Goal: Task Accomplishment & Management: Complete application form

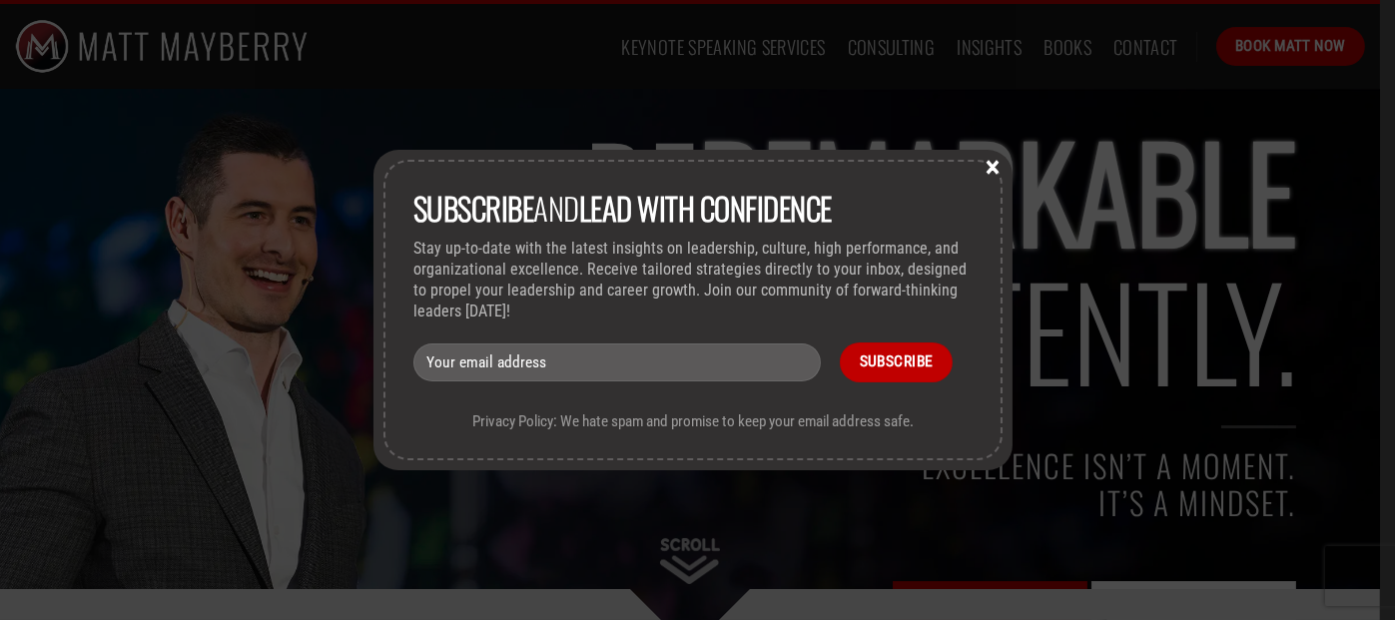
click at [990, 160] on button "×" at bounding box center [993, 166] width 30 height 18
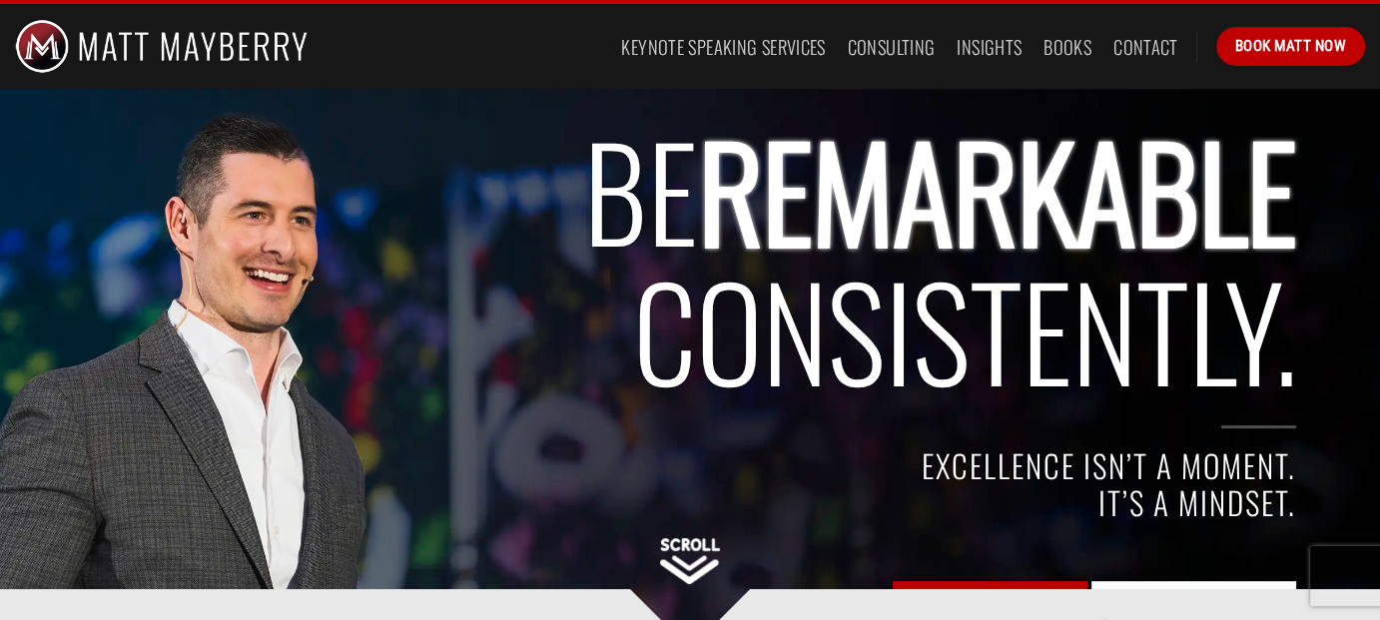
click at [715, 576] on img at bounding box center [690, 561] width 60 height 46
click at [649, 552] on div at bounding box center [731, 556] width 1130 height 30
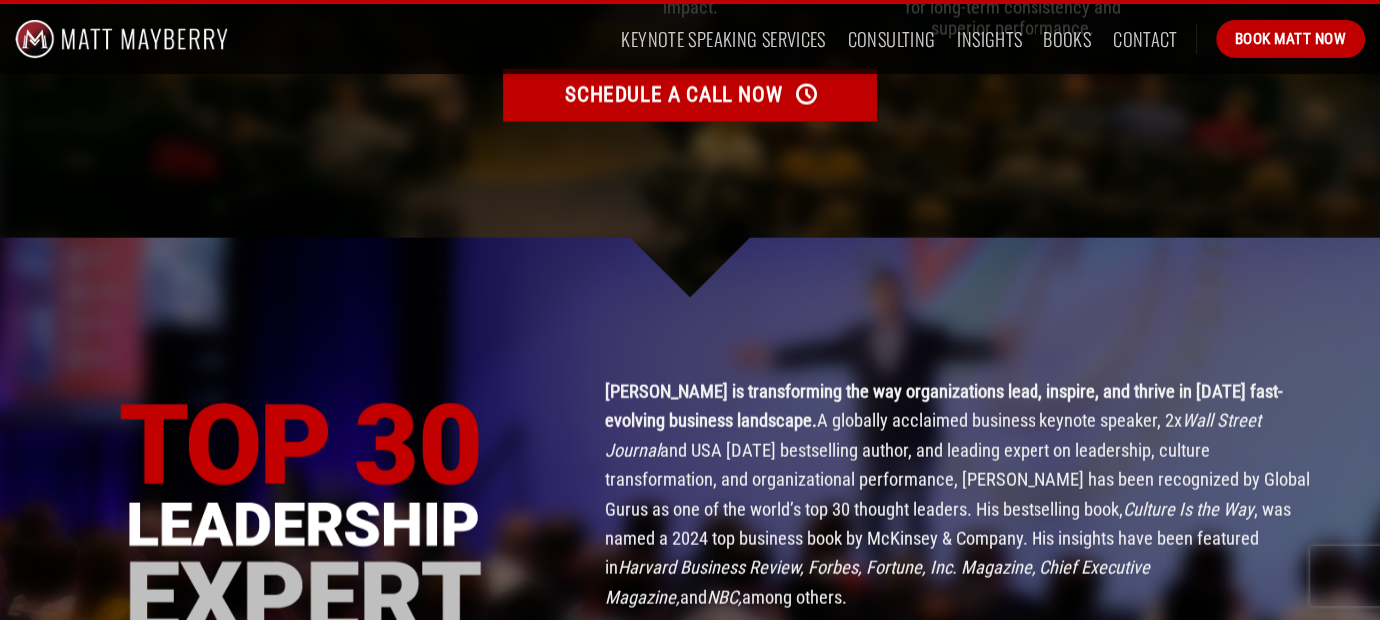
scroll to position [4793, 0]
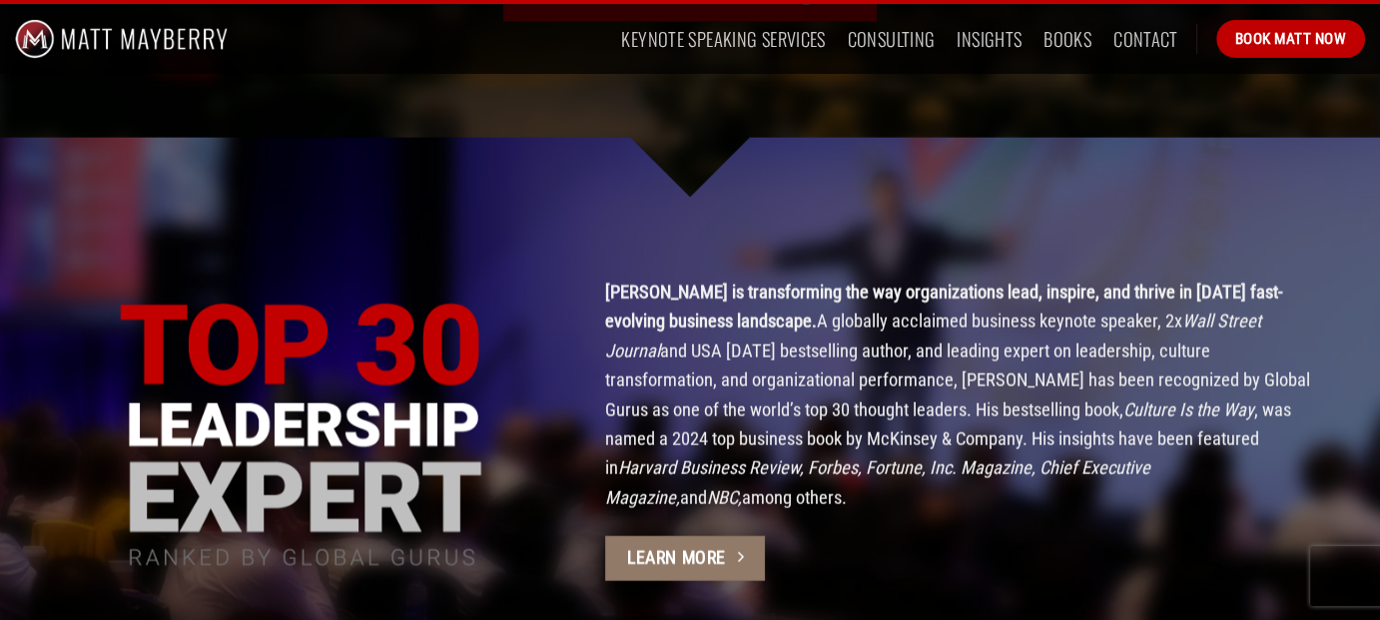
click at [317, 303] on img at bounding box center [300, 439] width 367 height 272
click at [737, 36] on link "Keynote Speaking Services" at bounding box center [723, 39] width 204 height 36
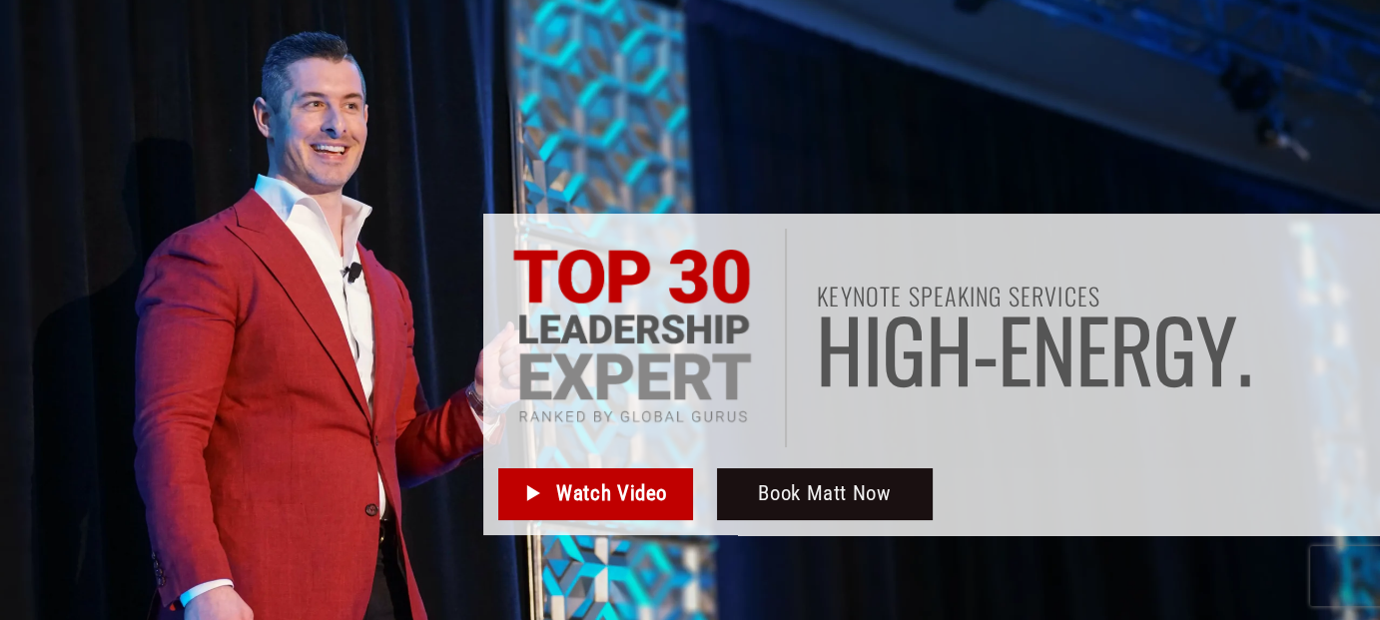
scroll to position [300, 0]
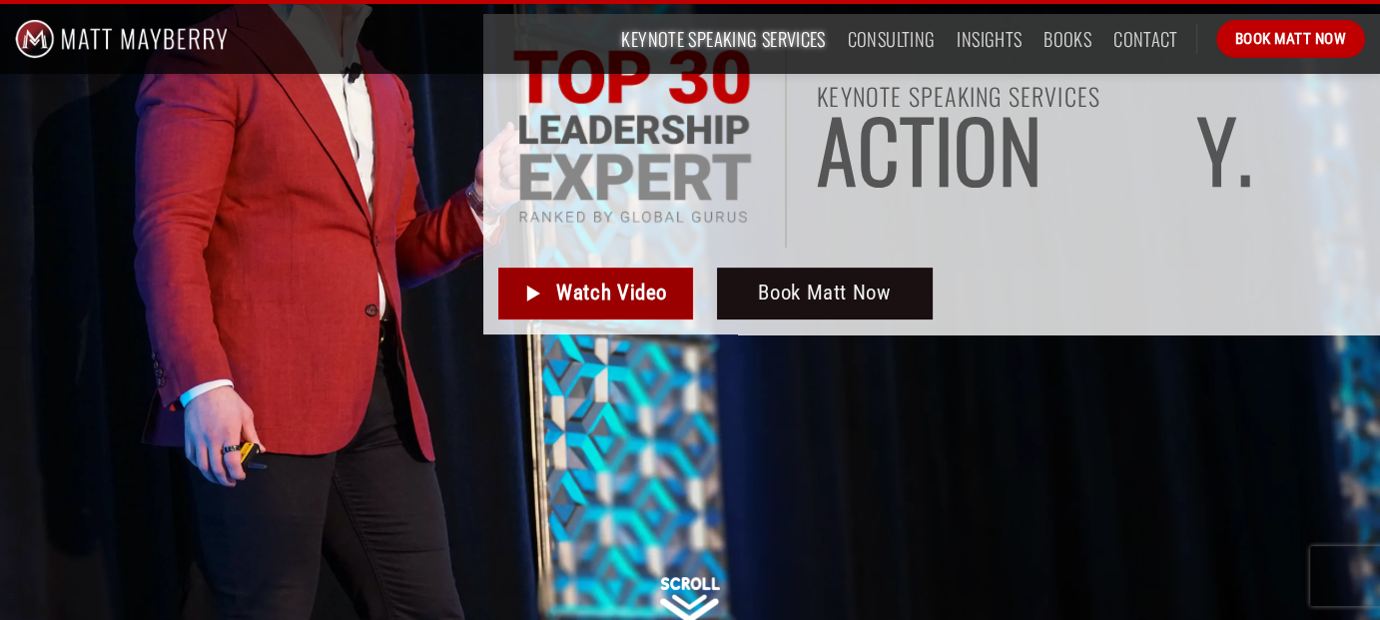
click at [607, 305] on span "Watch Video" at bounding box center [611, 293] width 111 height 33
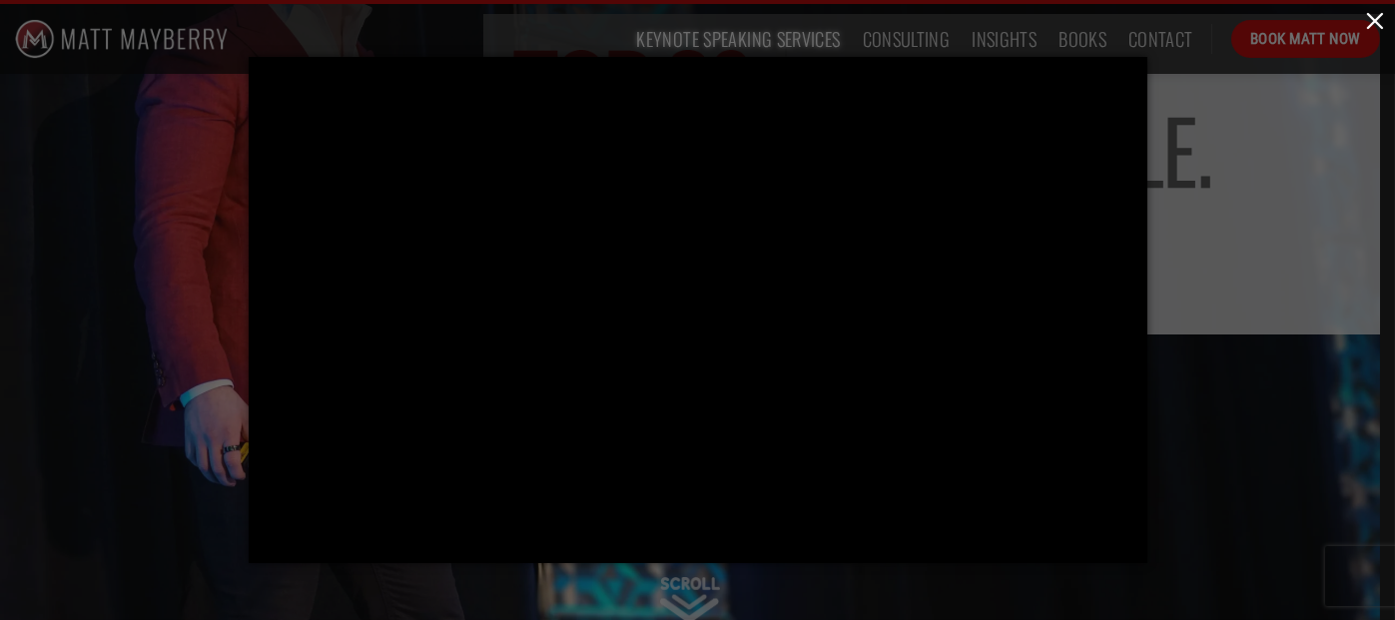
click at [1369, 28] on button "button" at bounding box center [1375, 20] width 40 height 40
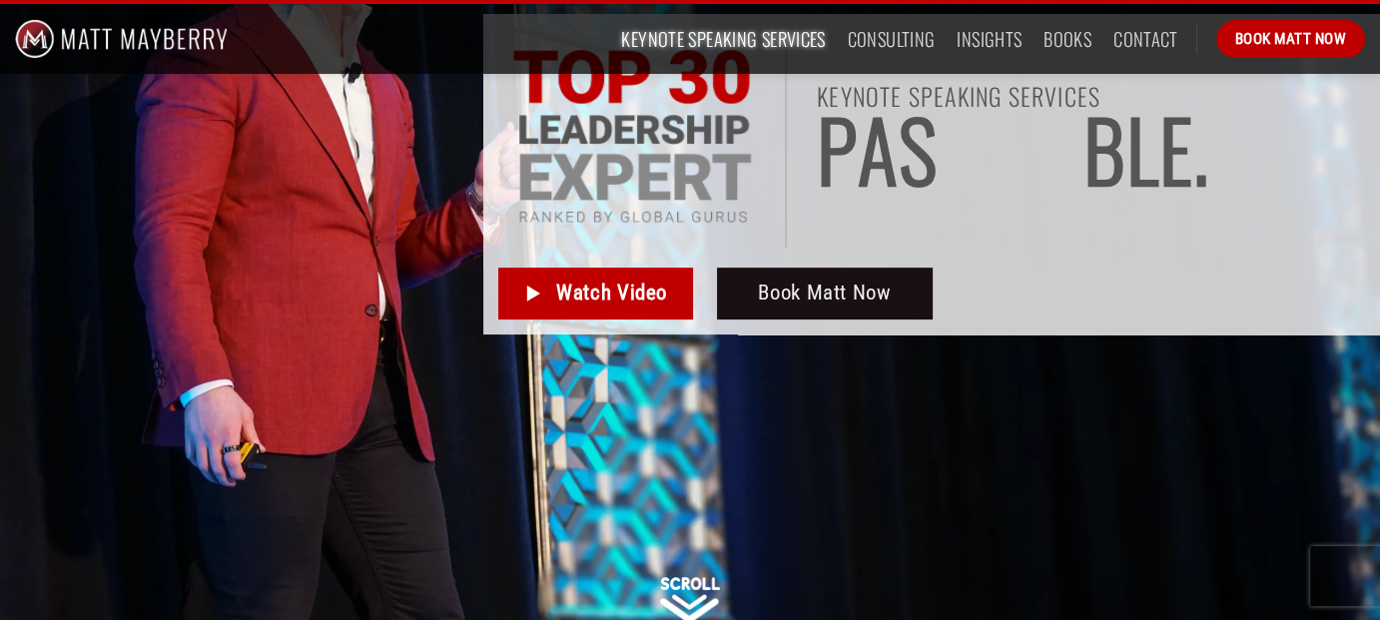
scroll to position [100, 0]
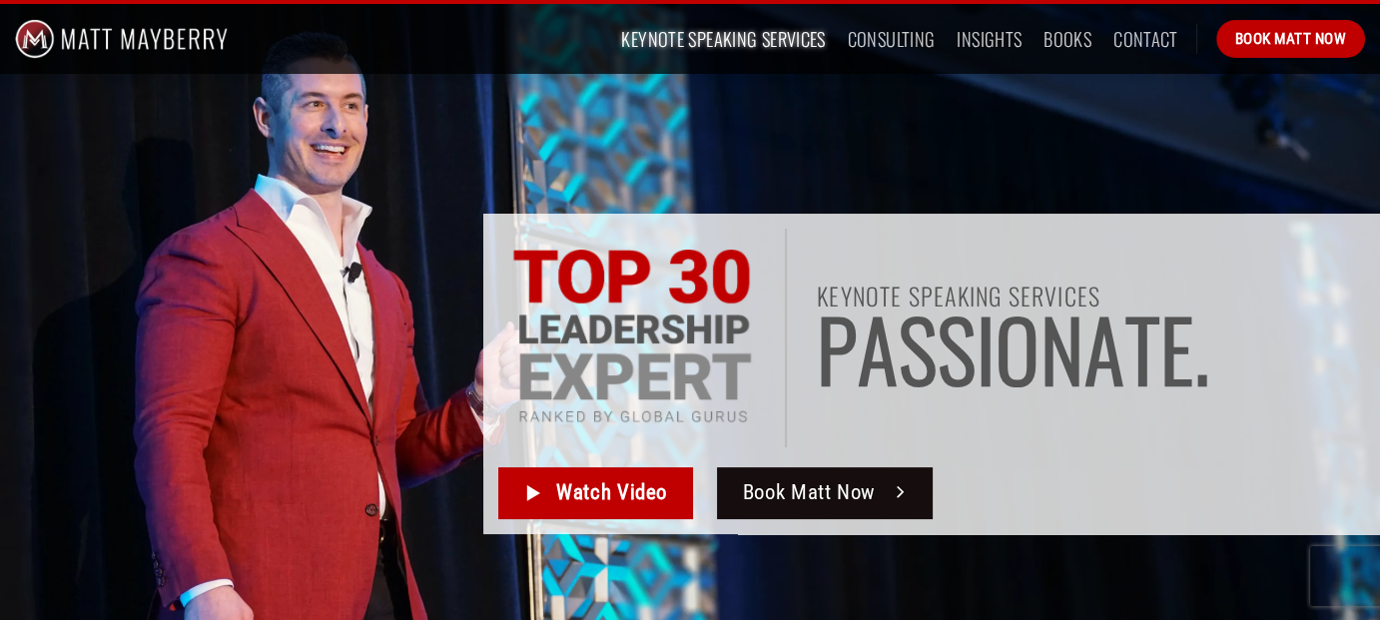
click at [866, 502] on span "Book Matt Now" at bounding box center [809, 492] width 133 height 33
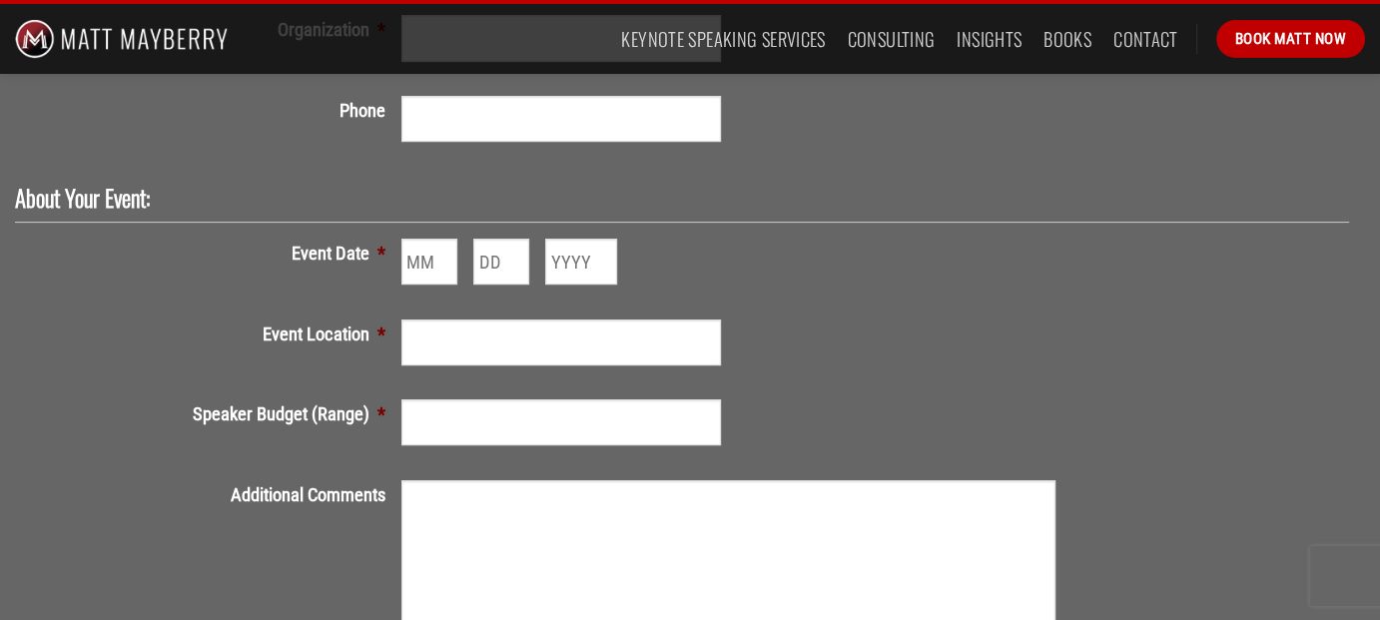
scroll to position [899, 0]
